Goal: Find specific page/section: Find specific page/section

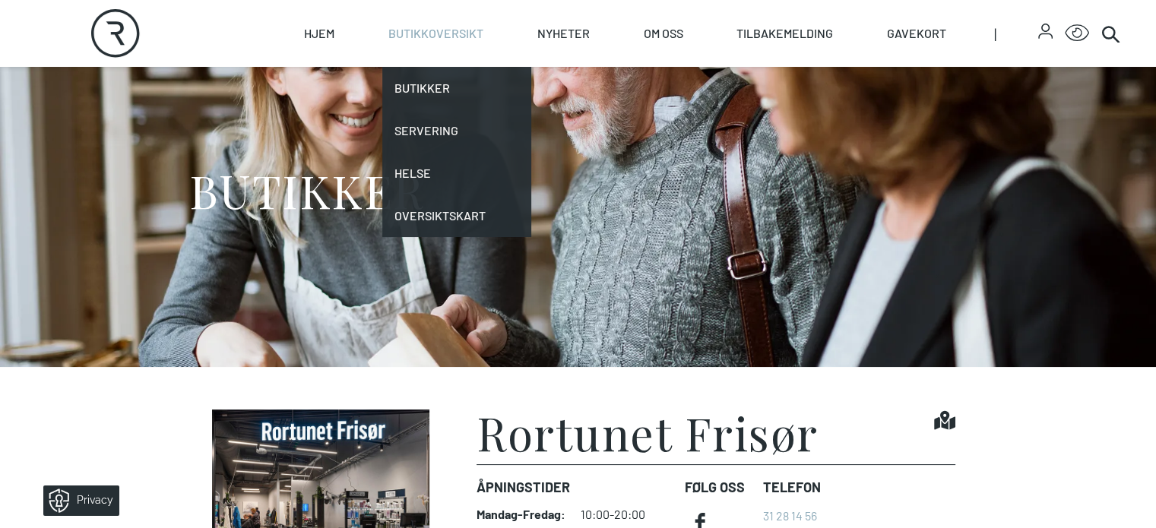
click at [483, 33] on link "Butikkoversikt" at bounding box center [435, 33] width 95 height 67
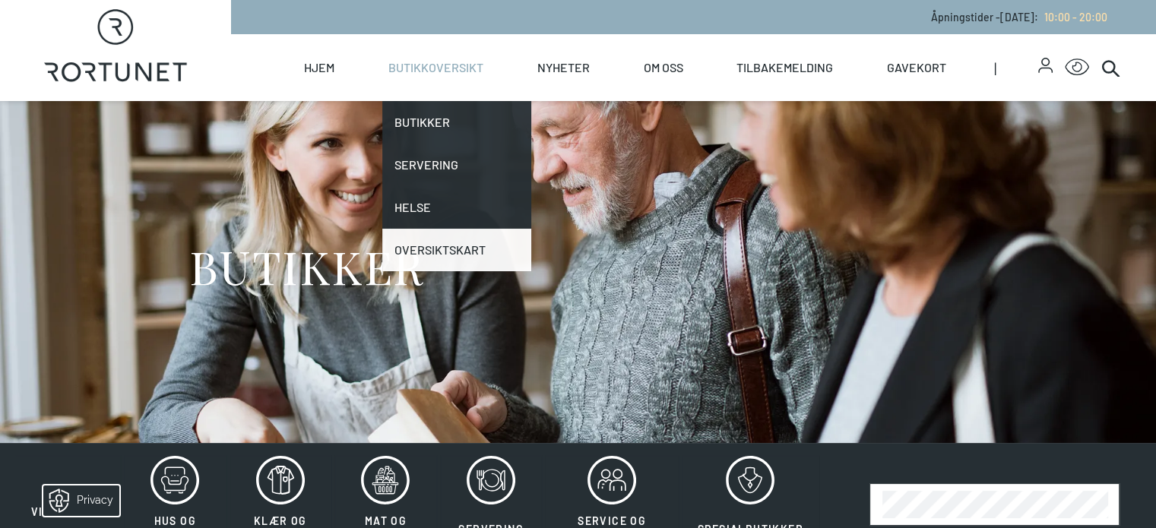
click at [500, 243] on link "Oversiktskart" at bounding box center [456, 250] width 149 height 43
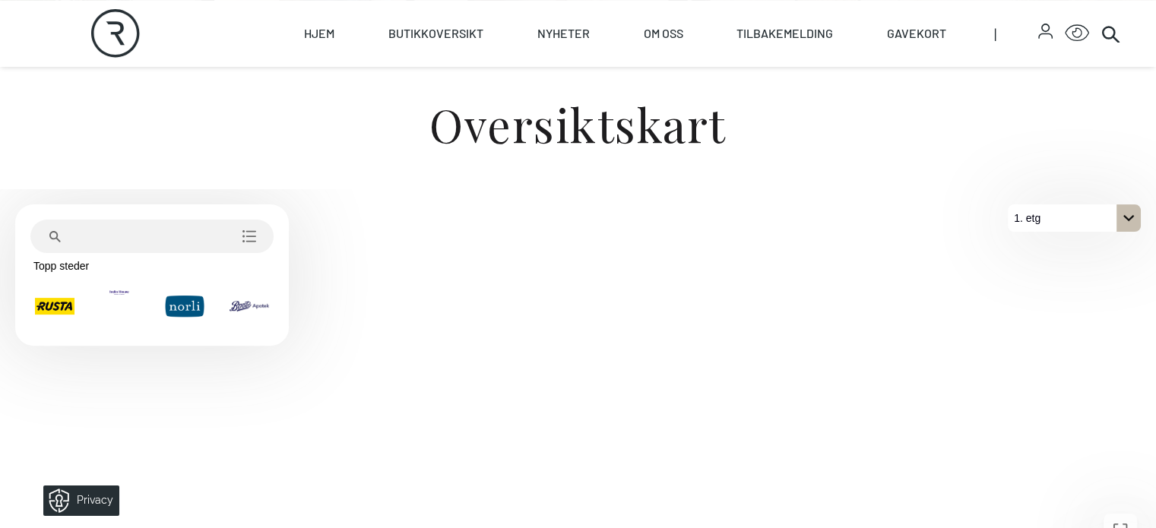
scroll to position [456, 0]
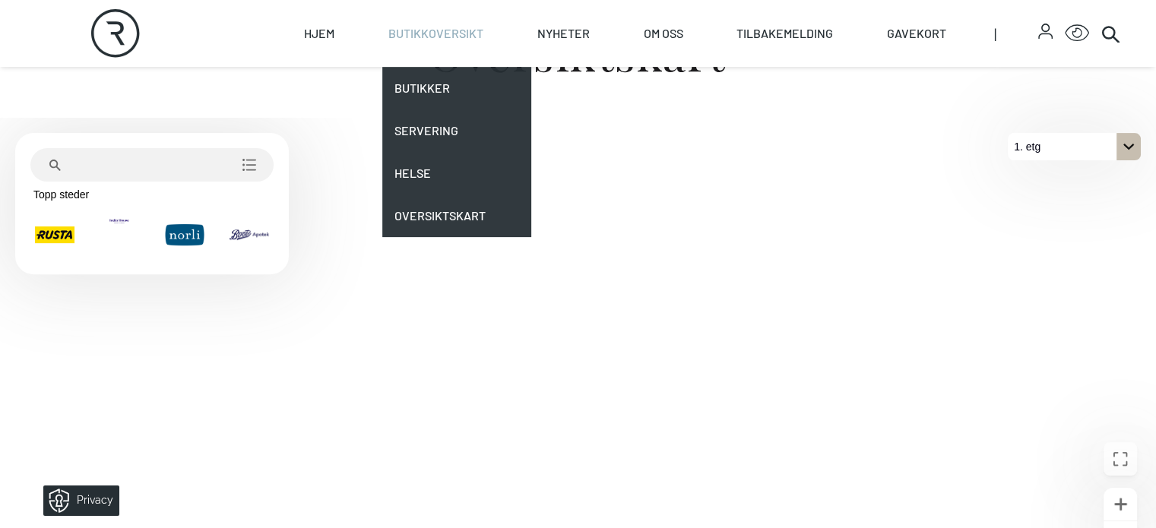
click at [483, 38] on link "Butikkoversikt" at bounding box center [435, 33] width 95 height 67
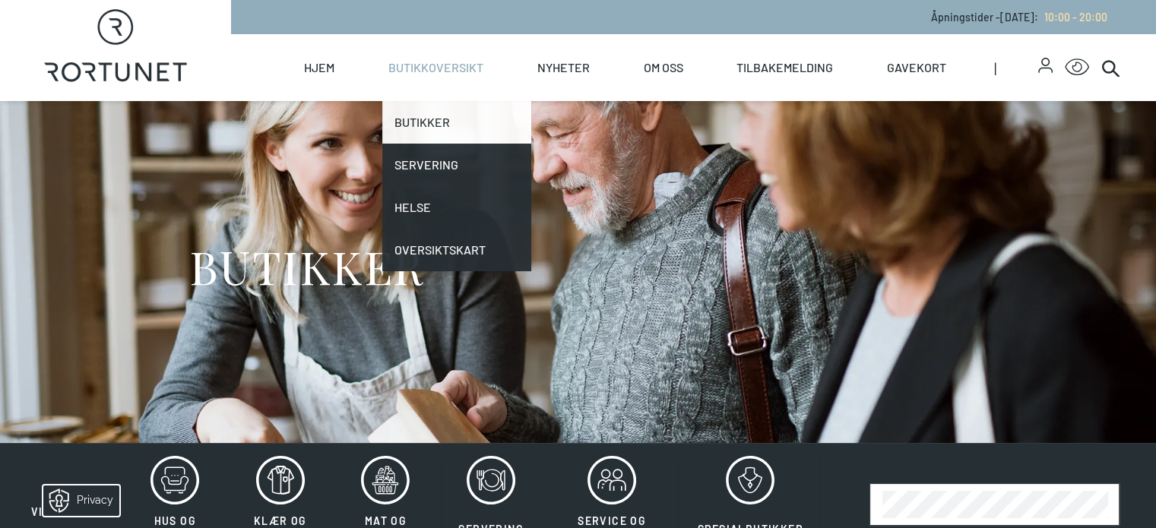
click at [483, 121] on link "Butikker" at bounding box center [456, 122] width 149 height 43
click at [486, 121] on link "Butikker" at bounding box center [456, 122] width 149 height 43
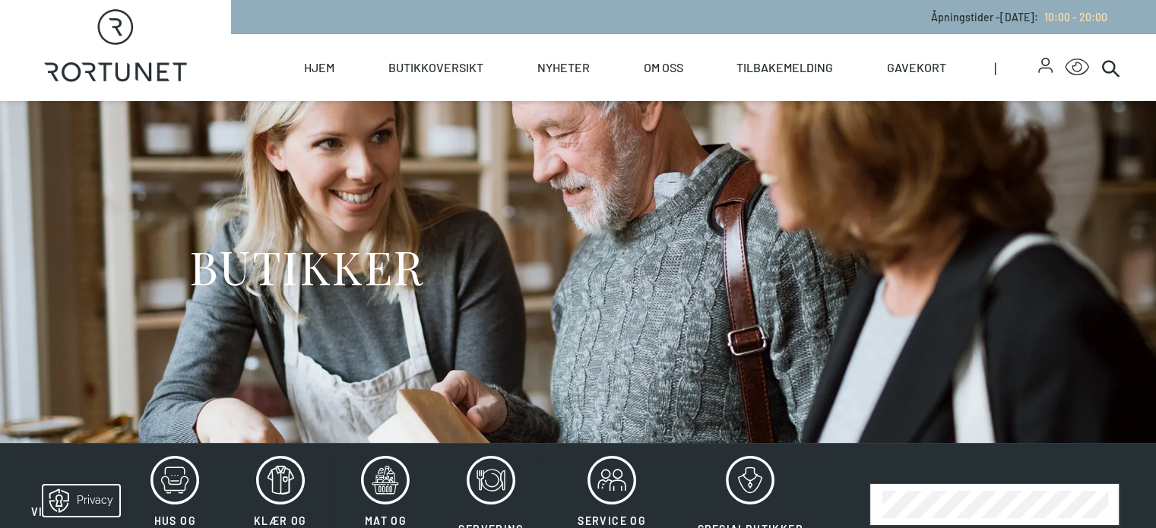
drag, startPoint x: 485, startPoint y: 122, endPoint x: 411, endPoint y: 163, distance: 84.0
click at [411, 163] on div "BUTIKKER" at bounding box center [578, 272] width 778 height 342
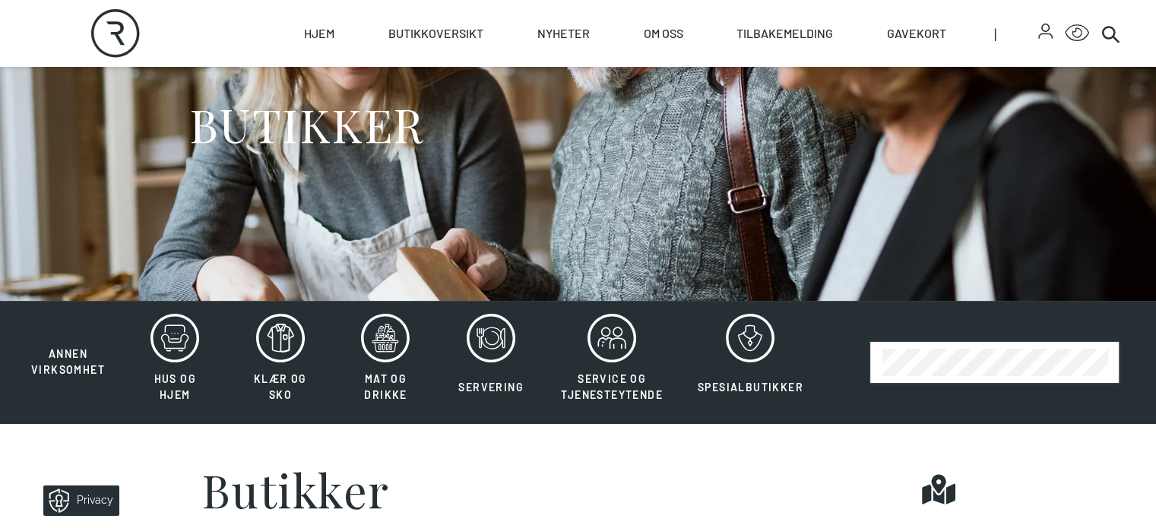
scroll to position [152, 0]
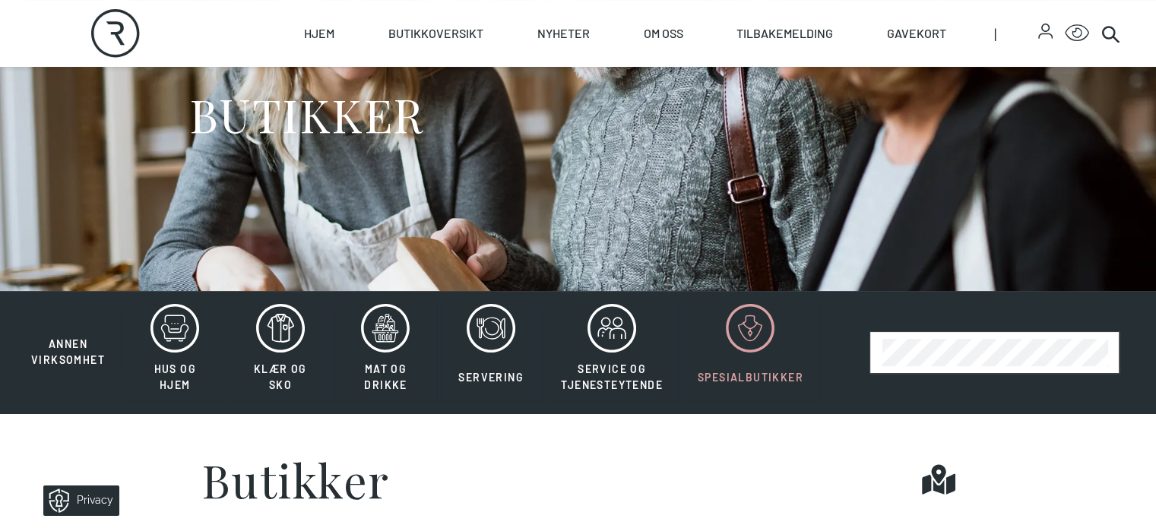
click at [748, 353] on icon at bounding box center [750, 328] width 49 height 49
click at [745, 353] on icon at bounding box center [750, 328] width 49 height 49
click at [755, 402] on button "Spesialbutikker" at bounding box center [751, 352] width 138 height 99
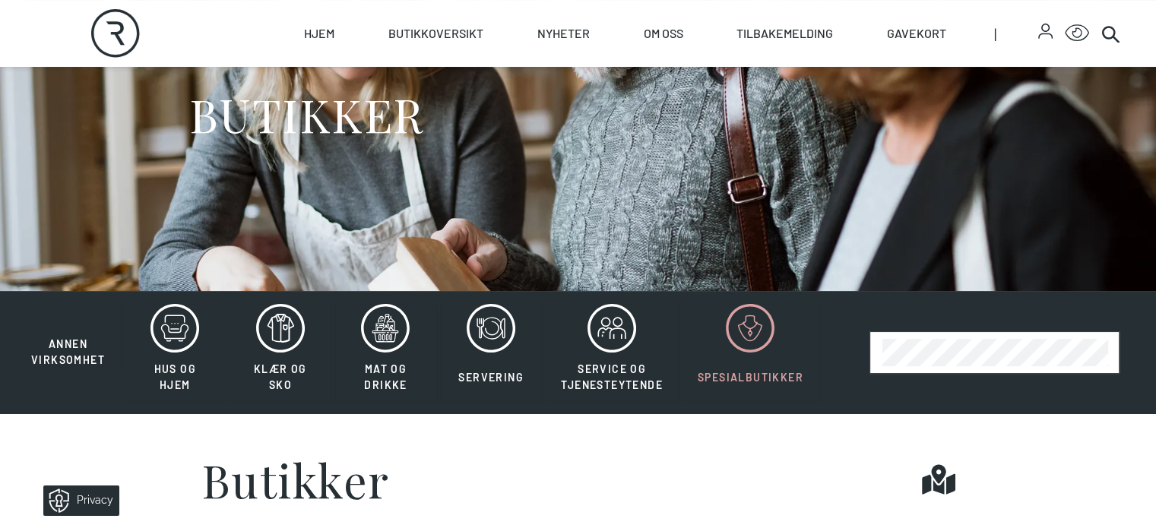
click at [751, 353] on icon at bounding box center [750, 328] width 49 height 49
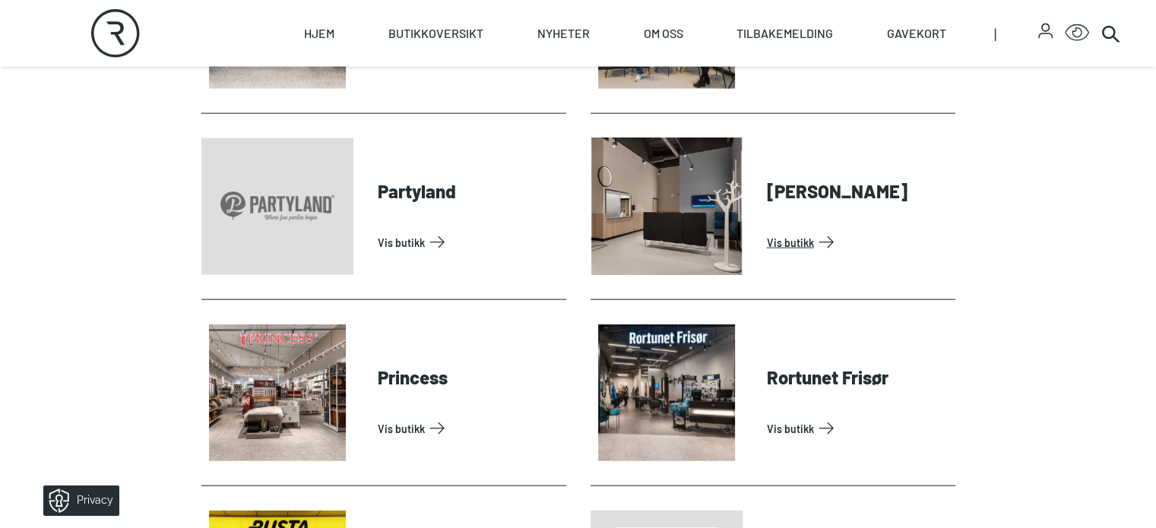
scroll to position [3420, 0]
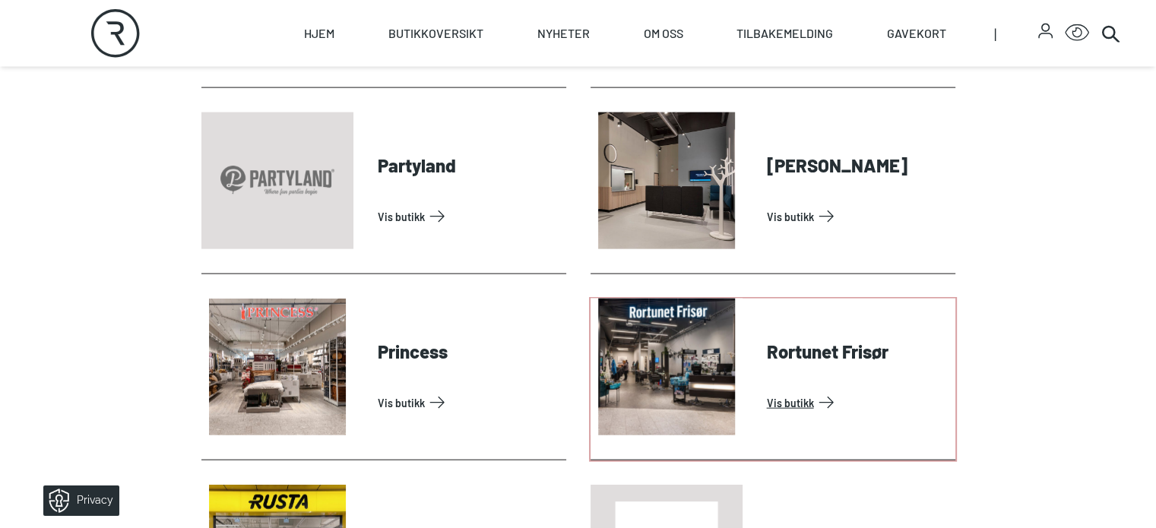
click at [818, 415] on link "Vis butikk" at bounding box center [858, 403] width 182 height 24
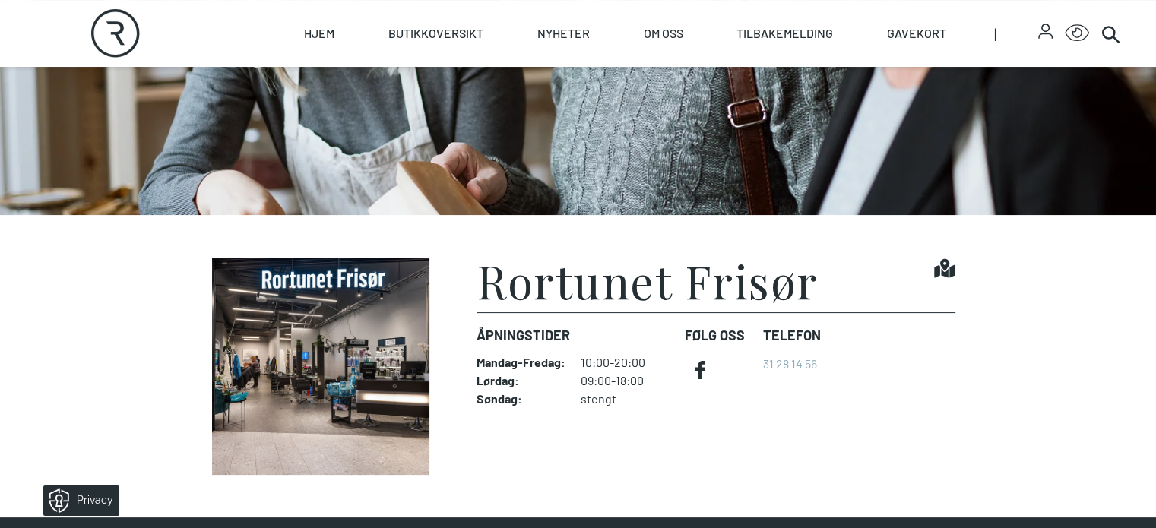
scroll to position [304, 0]
